Goal: Task Accomplishment & Management: Complete application form

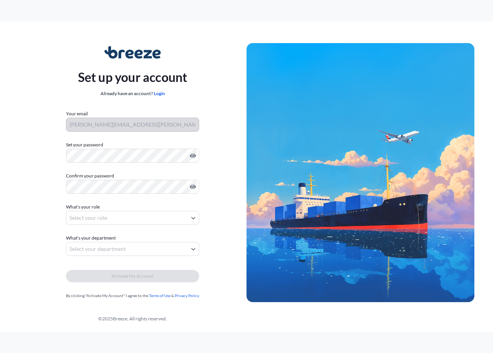
click at [217, 34] on div "Set up your account Already have an account? Login Your email ryan.crompton@car…" at bounding box center [133, 173] width 228 height 284
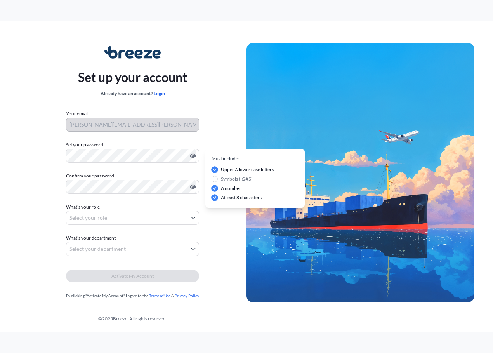
click at [217, 28] on div "Set up your account Already have an account? Login Your email ryan.crompton@car…" at bounding box center [246, 176] width 493 height 311
click at [50, 159] on div "Set up your account Already have an account? Login Your email ryan.crompton@car…" at bounding box center [133, 173] width 228 height 284
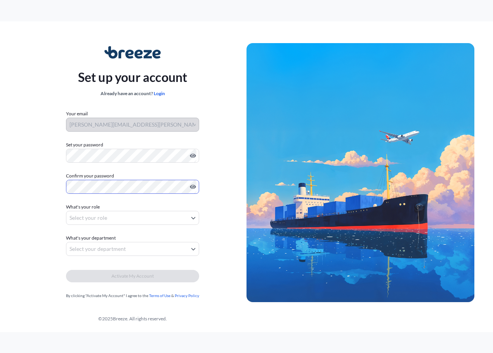
click at [2, 190] on div "Set up your account Already have an account? Login Your email ryan.crompton@car…" at bounding box center [246, 176] width 493 height 311
click at [92, 215] on body "Set up your account Already have an account? Login Your email ryan.crompton@car…" at bounding box center [246, 176] width 493 height 353
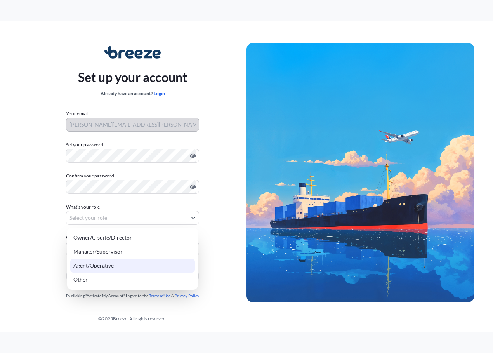
click at [91, 264] on div "Agent/Operative" at bounding box center [132, 266] width 125 height 14
select select "agent/operative"
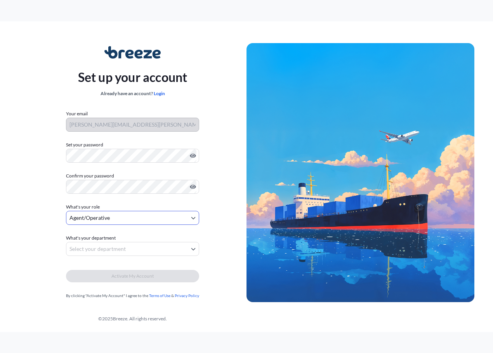
click at [92, 250] on body "Set up your account Already have an account? Login Your email ryan.crompton@car…" at bounding box center [246, 176] width 493 height 353
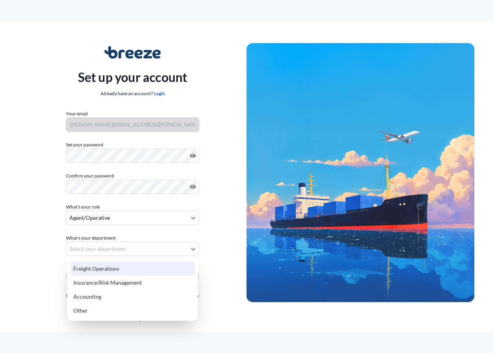
click at [99, 266] on div "Freight Operations" at bounding box center [132, 269] width 125 height 14
select select "freight operations"
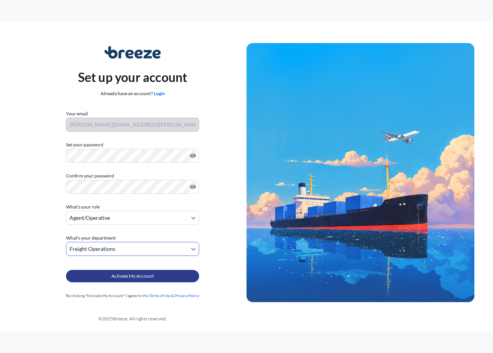
click at [108, 277] on button "Activate My Account" at bounding box center [132, 276] width 133 height 12
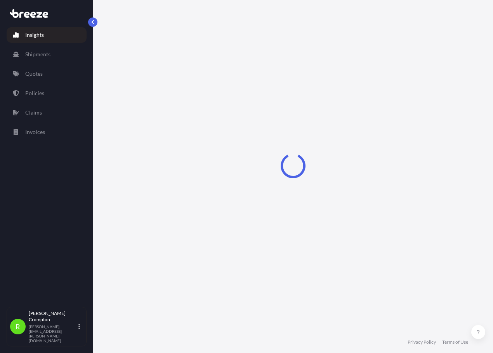
select select "2025"
